Goal: Use online tool/utility: Utilize a website feature to perform a specific function

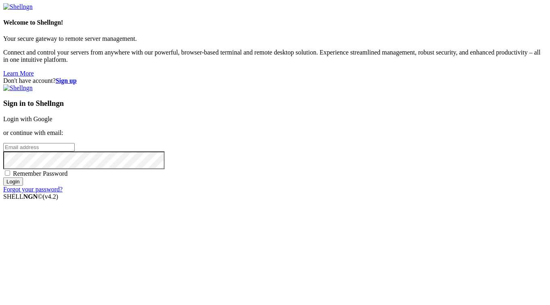
type input "[EMAIL_ADDRESS][DOMAIN_NAME]"
click at [23, 186] on input "Login" at bounding box center [13, 181] width 20 height 8
click at [68, 177] on span "Remember Password" at bounding box center [40, 173] width 55 height 7
click at [10, 176] on input "Remember Password" at bounding box center [7, 172] width 5 height 5
checkbox input "true"
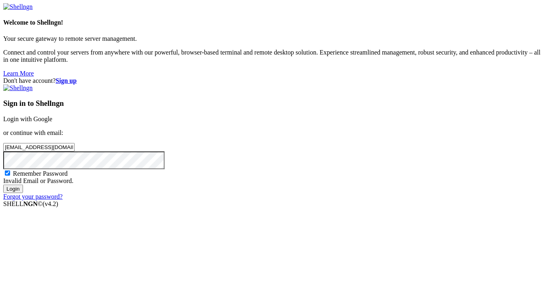
click at [228, 174] on div "Don't have account? Sign up Sign in to Shellngn Login with Google or continue w…" at bounding box center [275, 138] width 544 height 123
click at [3, 184] on input "Login" at bounding box center [13, 188] width 20 height 8
click at [52, 115] on link "Login with Google" at bounding box center [27, 118] width 49 height 7
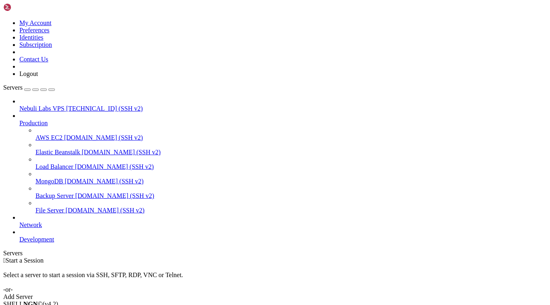
click at [253, 257] on div " Start a Session Select a server to start a session via SSH, SFTP, RDP, VNC or…" at bounding box center [275, 279] width 544 height 44
click at [3, 19] on icon at bounding box center [3, 19] width 0 height 0
click at [52, 26] on link "My Account" at bounding box center [35, 22] width 32 height 7
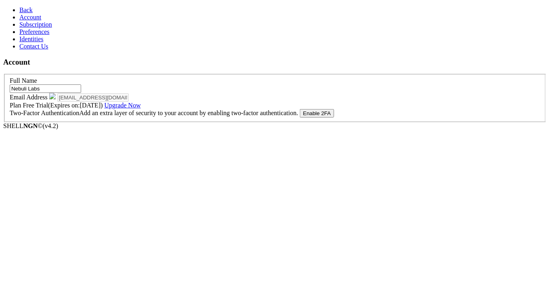
click at [27, 28] on span "Subscription" at bounding box center [35, 24] width 33 height 7
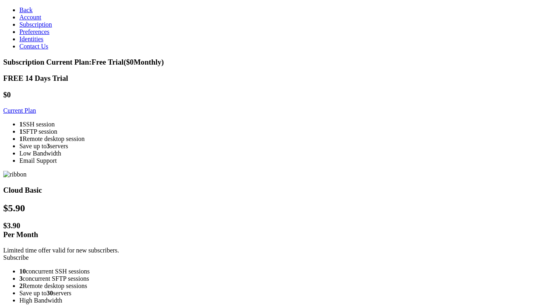
click at [19, 6] on link "Back" at bounding box center [25, 9] width 13 height 7
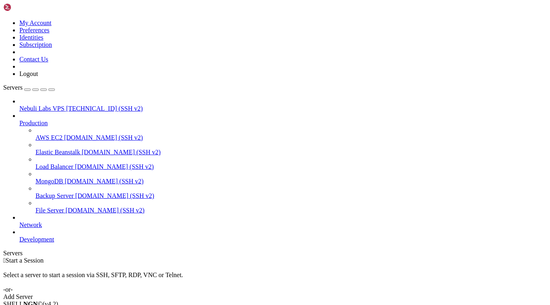
click at [315, 293] on div "Add Server" at bounding box center [275, 296] width 544 height 7
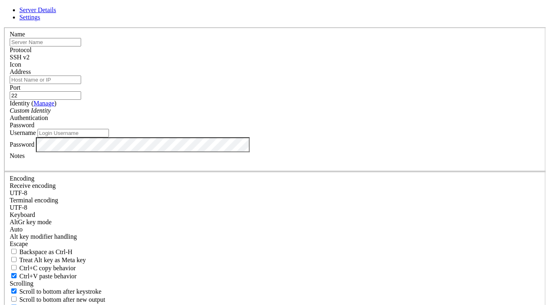
type input "[EMAIL_ADDRESS][DOMAIN_NAME]"
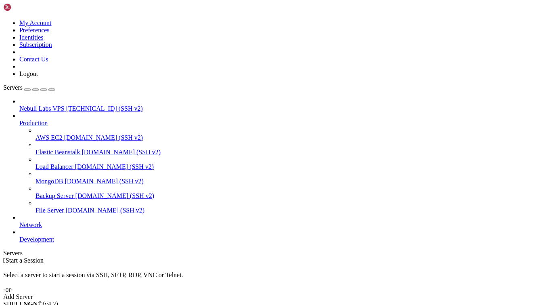
click at [48, 105] on span "Nebuli Labs VPS" at bounding box center [41, 108] width 45 height 7
click at [66, 105] on span "[TECHNICAL_ID] (SSH v2)" at bounding box center [104, 108] width 77 height 7
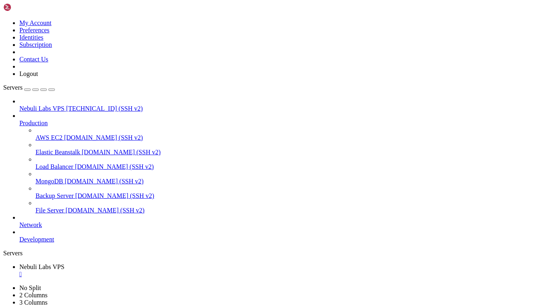
type input "/root/NebuliLabs-Bot"
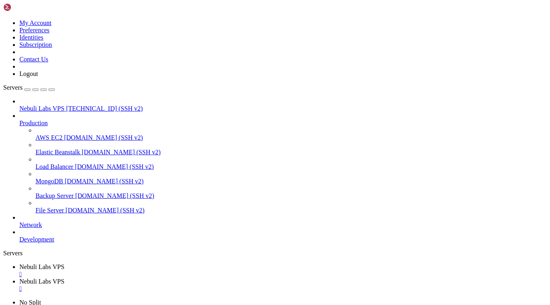
click at [456, 263] on ul "Nebuli Labs VPS  Nebuli Labs VPS " at bounding box center [275, 277] width 544 height 29
drag, startPoint x: 427, startPoint y: 136, endPoint x: 345, endPoint y: 136, distance: 82.3
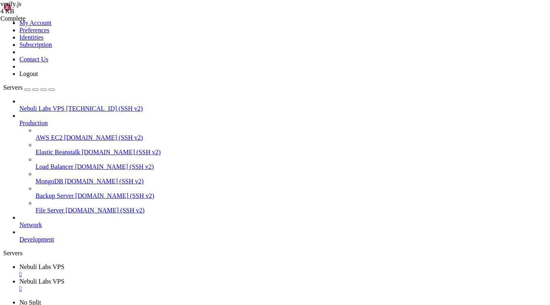
drag, startPoint x: 304, startPoint y: 129, endPoint x: 219, endPoint y: 133, distance: 84.4
drag, startPoint x: 203, startPoint y: 145, endPoint x: 90, endPoint y: 150, distance: 113.1
type textarea "// === INIT DISCORD CLIENT ==="
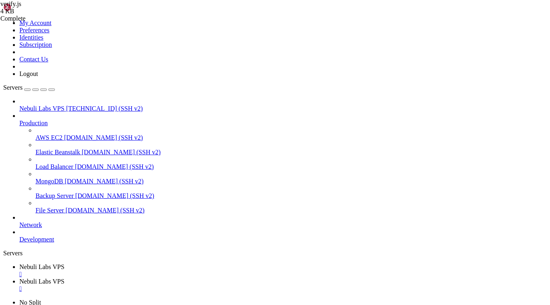
drag, startPoint x: 175, startPoint y: 111, endPoint x: 108, endPoint y: 111, distance: 67.4
type textarea "// === CONFIG ==="
drag, startPoint x: 184, startPoint y: 188, endPoint x: 94, endPoint y: 189, distance: 90.4
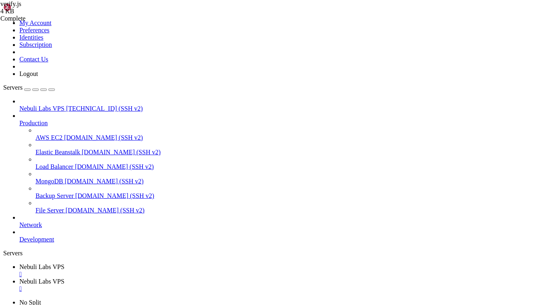
type textarea "// === FIREBASE INIT ==="
drag, startPoint x: 207, startPoint y: 222, endPoint x: 92, endPoint y: 224, distance: 115.0
type textarea "// === REGISTER SLASH COMMAND ==="
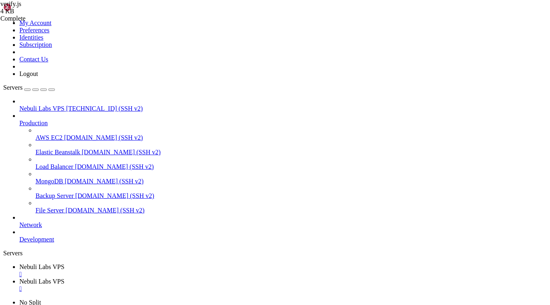
scroll to position [51, 0]
drag, startPoint x: 189, startPoint y: 244, endPoint x: 102, endPoint y: 246, distance: 87.2
type textarea "// === DISCORD EVENTS ==="
drag, startPoint x: 191, startPoint y: 268, endPoint x: 88, endPoint y: 270, distance: 103.0
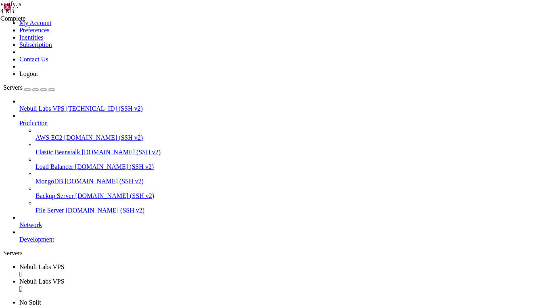
type textarea "// Slash Command: /verify"
drag, startPoint x: 180, startPoint y: 222, endPoint x: 93, endPoint y: 226, distance: 86.9
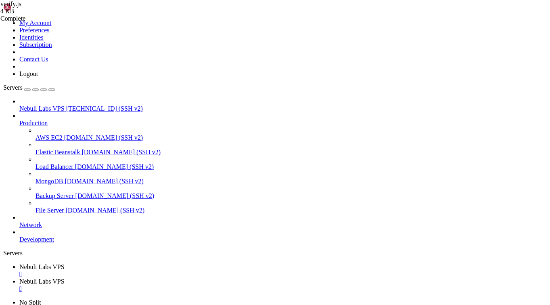
type textarea "// Button Interaction"
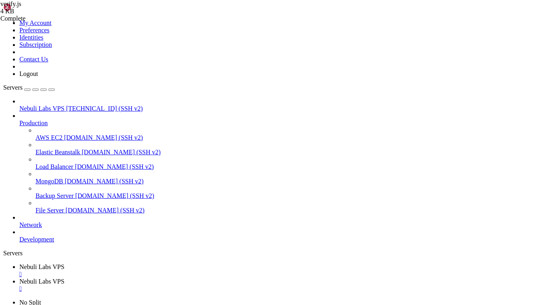
drag, startPoint x: 212, startPoint y: 250, endPoint x: 93, endPoint y: 250, distance: 119.1
type textarea "// === VERIFICATION CHECK LOOP ==="
drag, startPoint x: 180, startPoint y: 282, endPoint x: 100, endPoint y: 284, distance: 80.4
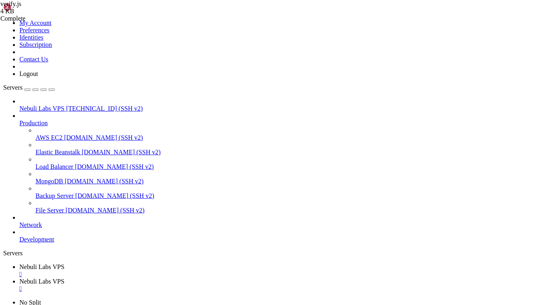
type textarea "// === START BOT ==="
click at [128, 263] on link "Nebuli Labs VPS " at bounding box center [283, 270] width 528 height 15
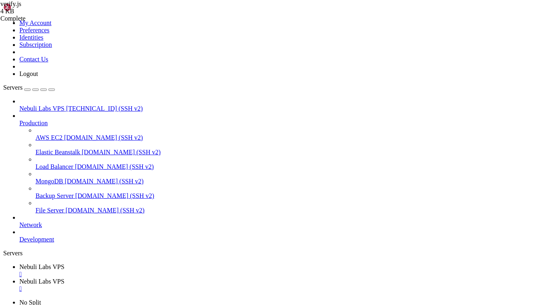
scroll to position [817, 0]
click at [65, 278] on span "Nebuli Labs VPS" at bounding box center [41, 281] width 45 height 7
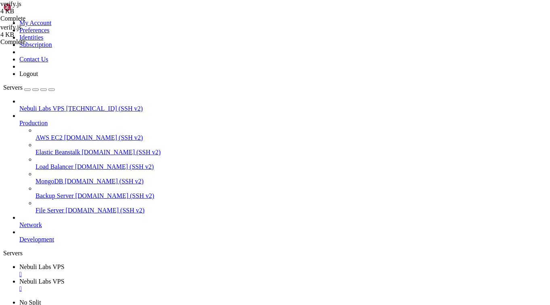
type textarea "const GUILD_ID = "1287411124576325735";"
type input "nebuli-"
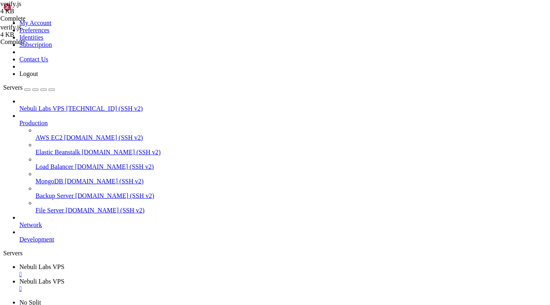
scroll to position [382, 0]
click at [65, 263] on span "Nebuli Labs VPS" at bounding box center [41, 266] width 45 height 7
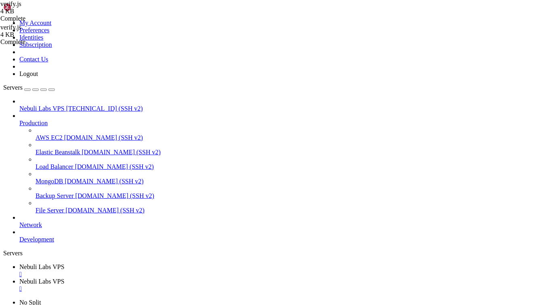
scroll to position [1187, 0]
click at [65, 278] on span "Nebuli Labs VPS" at bounding box center [41, 281] width 45 height 7
type textarea "client.on(Events.GuildMemberAdd, async (member) => {"
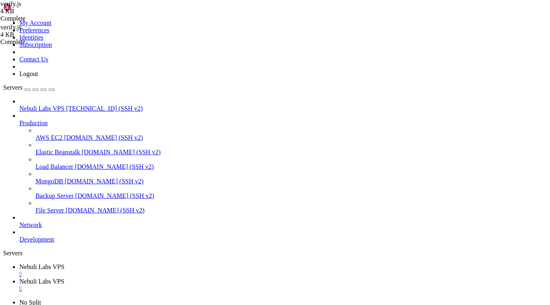
scroll to position [0, 0]
click at [65, 263] on span "Nebuli Labs VPS" at bounding box center [41, 266] width 45 height 7
click at [65, 278] on span "Nebuli Labs VPS" at bounding box center [41, 281] width 45 height 7
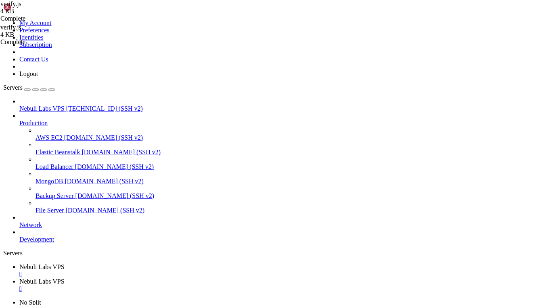
type textarea "GatewayIntentBits.GuildMembers,"
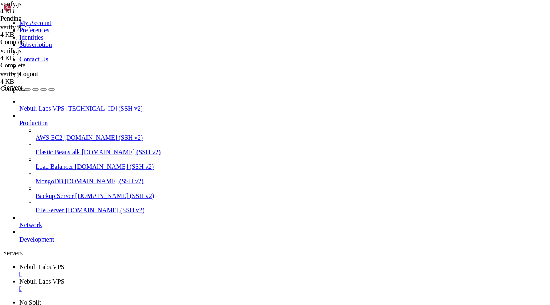
click at [65, 263] on span "Nebuli Labs VPS" at bounding box center [41, 266] width 45 height 7
